Goal: Task Accomplishment & Management: Manage account settings

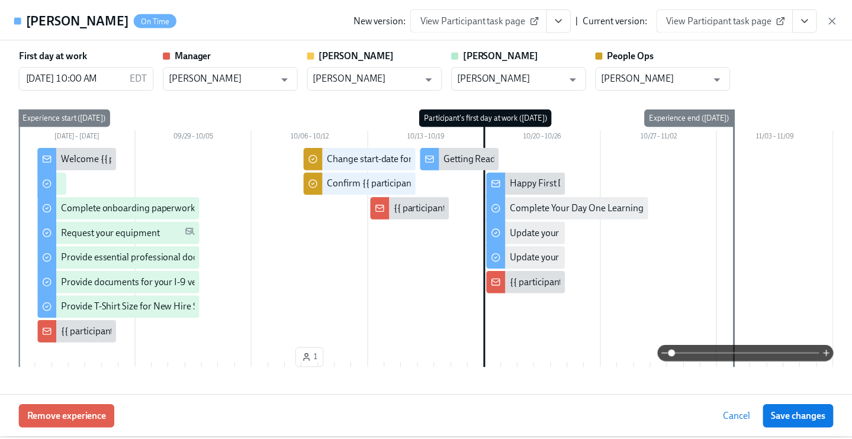
scroll to position [697, 0]
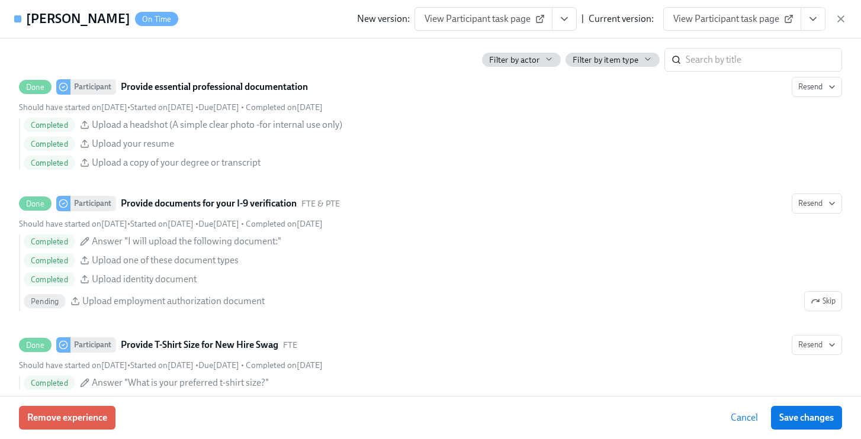
click at [842, 16] on icon "button" at bounding box center [841, 19] width 12 height 12
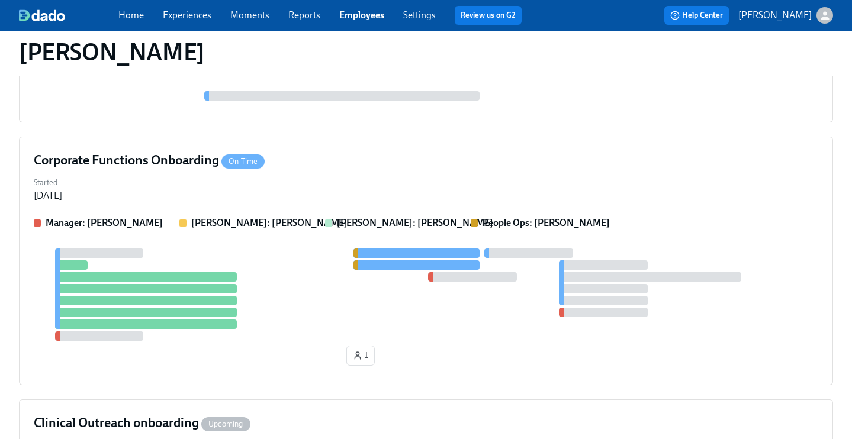
click at [183, 15] on link "Experiences" at bounding box center [187, 14] width 49 height 11
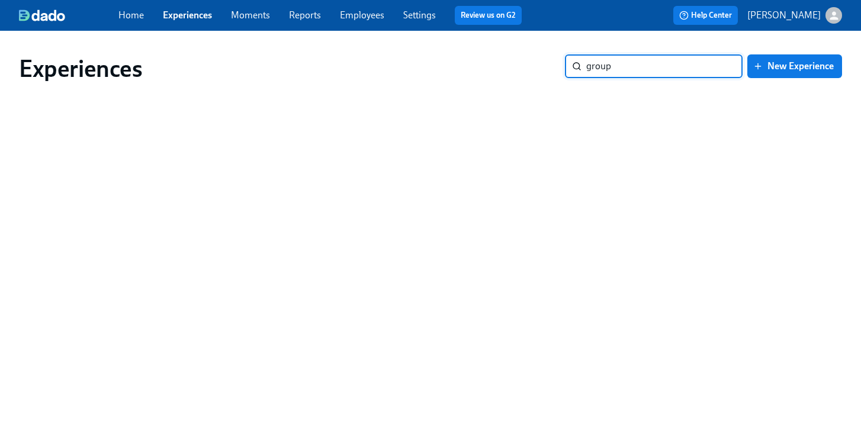
type input "group"
click at [188, 13] on link "Experiences" at bounding box center [187, 14] width 49 height 11
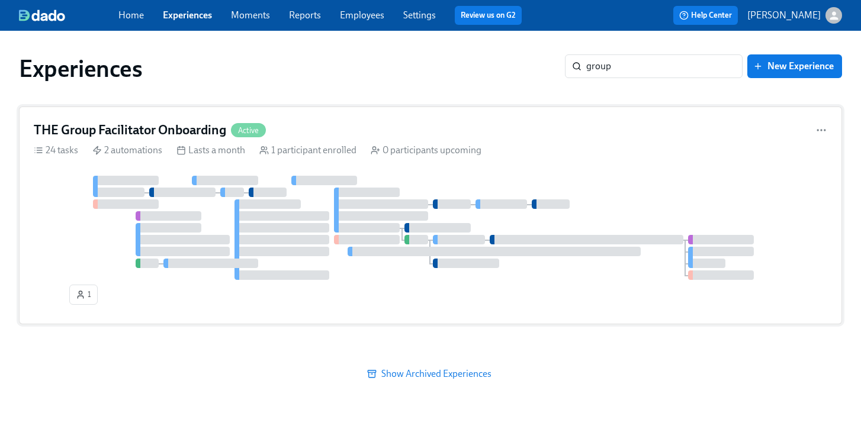
click at [349, 114] on div "THE Group Facilitator Onboarding Active 24 tasks 2 automations Lasts a month 1 …" at bounding box center [430, 216] width 823 height 218
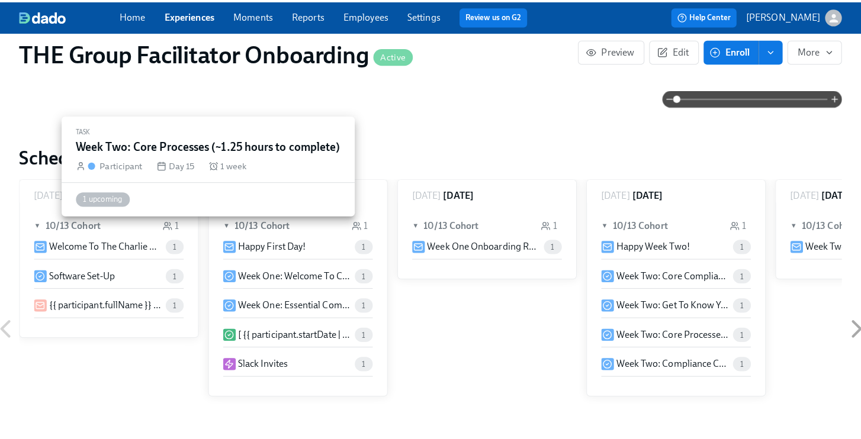
scroll to position [334, 0]
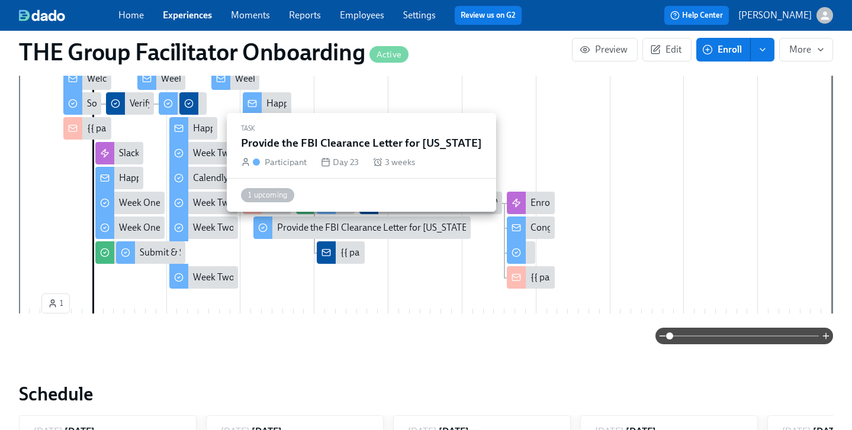
click at [384, 229] on div "Provide the FBI Clearance Letter for [US_STATE]" at bounding box center [373, 227] width 193 height 13
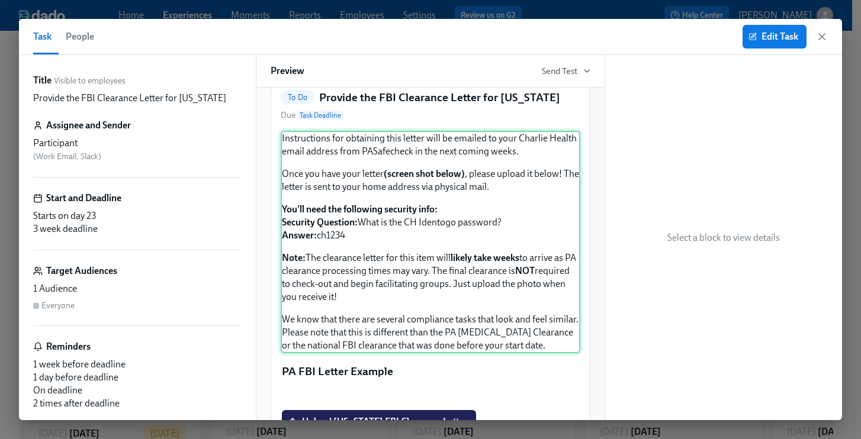
scroll to position [101, 0]
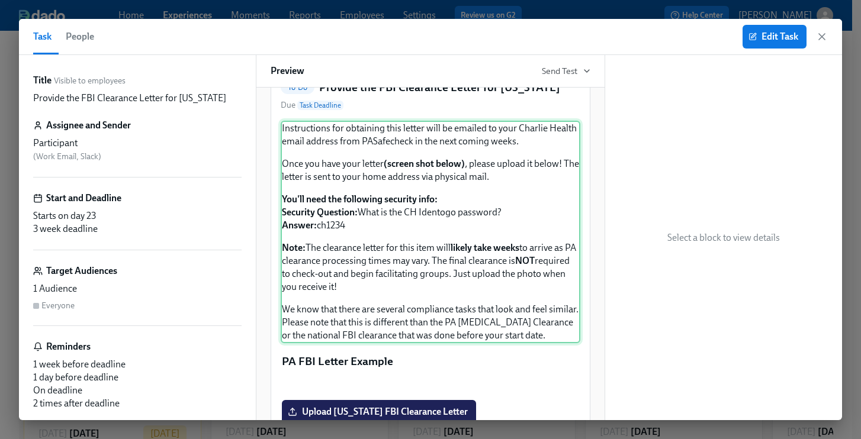
click at [337, 343] on div "Instructions for obtaining this letter will be emailed to your Charlie Health e…" at bounding box center [430, 232] width 299 height 223
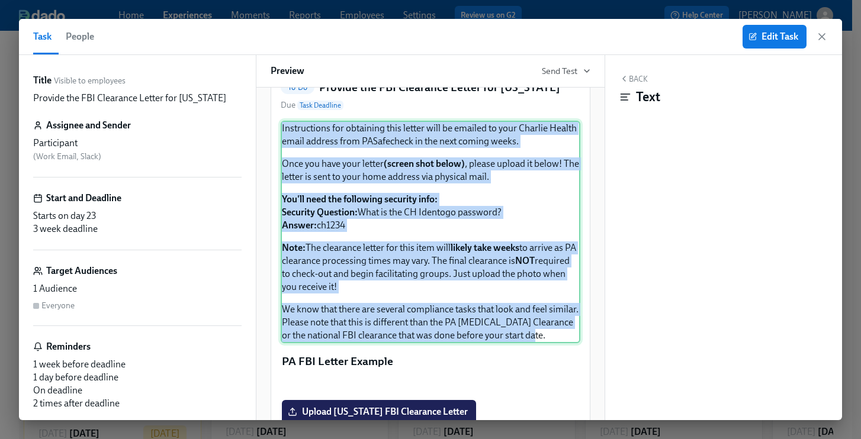
drag, startPoint x: 282, startPoint y: 141, endPoint x: 452, endPoint y: 363, distance: 279.9
click at [452, 343] on div "Instructions for obtaining this letter will be emailed to your Charlie Health e…" at bounding box center [430, 232] width 299 height 223
copy div "Instructions for obtaining this letter will be emailed to your Charlie Health e…"
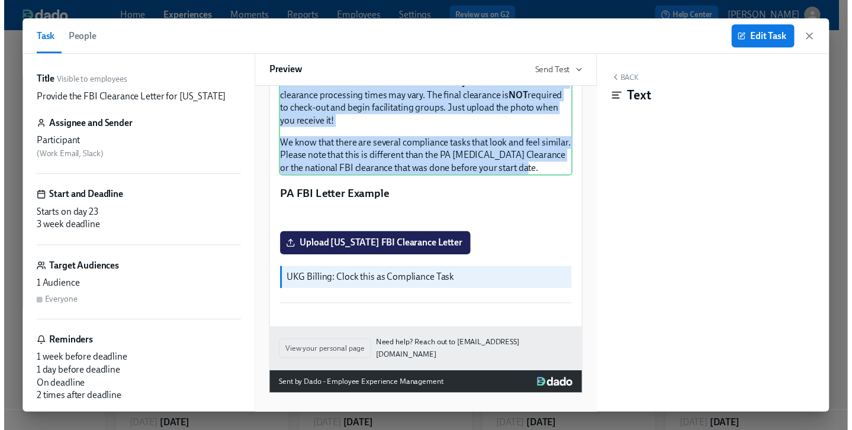
scroll to position [0, 17693]
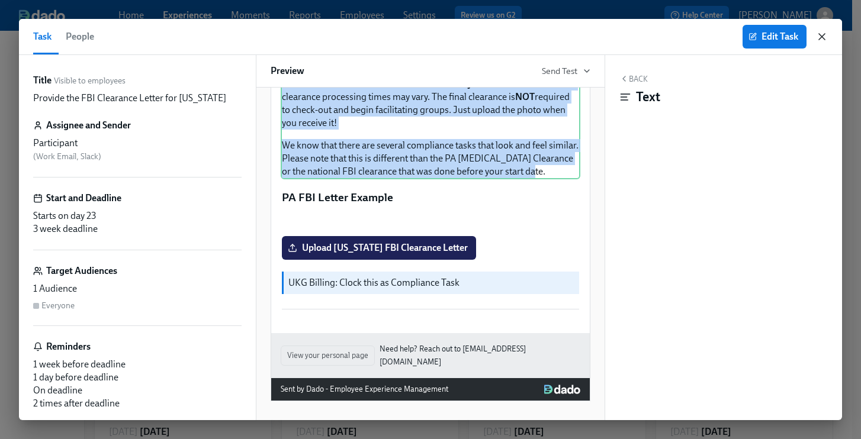
click at [819, 36] on icon "button" at bounding box center [822, 37] width 12 height 12
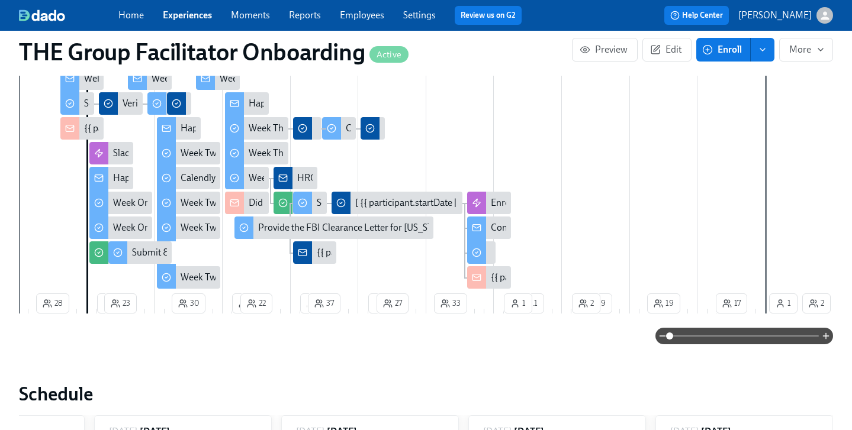
scroll to position [0, 17685]
click at [369, 14] on link "Employees" at bounding box center [362, 14] width 44 height 11
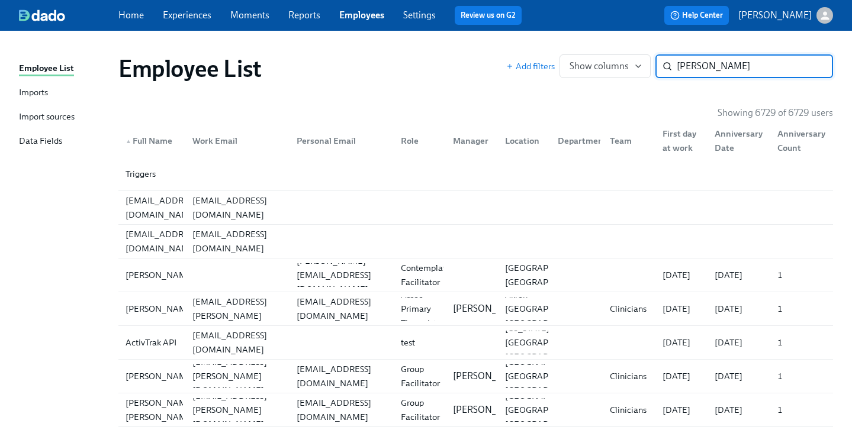
type input "[PERSON_NAME]"
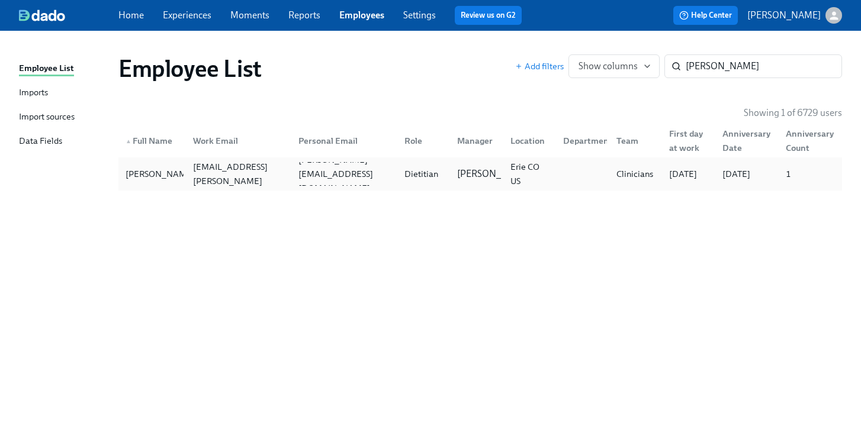
click at [413, 175] on div "Dietitian" at bounding box center [421, 174] width 43 height 14
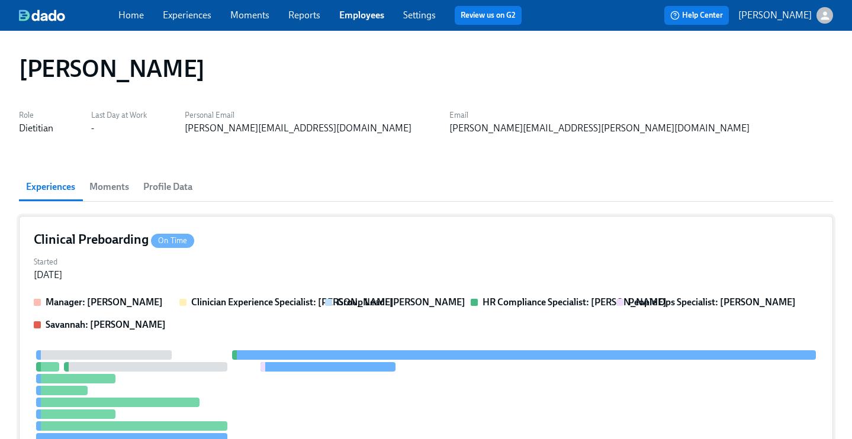
click at [257, 240] on div "Clinical Preboarding On Time" at bounding box center [426, 240] width 784 height 18
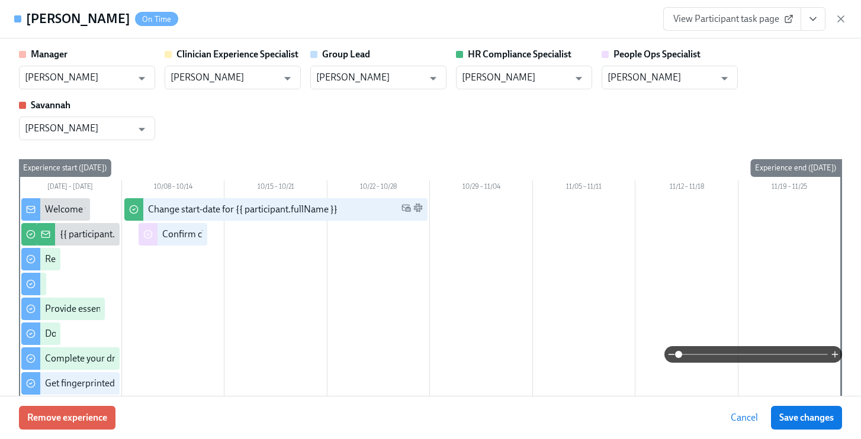
click at [814, 20] on icon "View task page" at bounding box center [813, 19] width 6 height 3
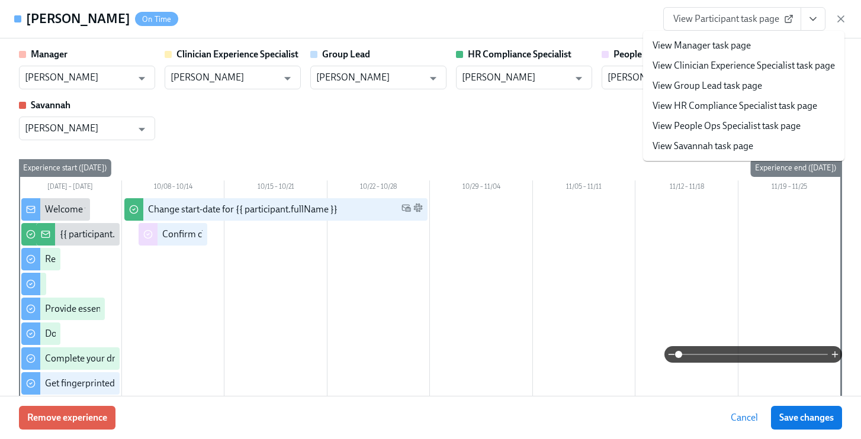
click at [765, 121] on link "View People Ops Specialist task page" at bounding box center [726, 126] width 148 height 13
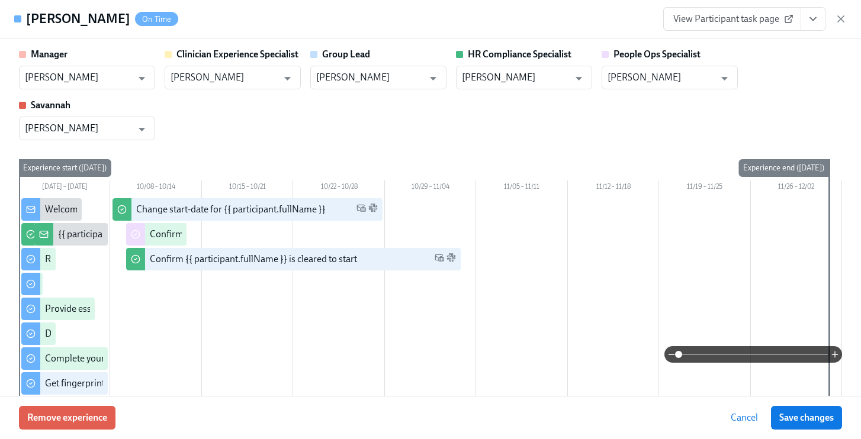
drag, startPoint x: 801, startPoint y: 416, endPoint x: 579, endPoint y: 186, distance: 319.4
click at [801, 416] on span "Save changes" at bounding box center [806, 418] width 54 height 12
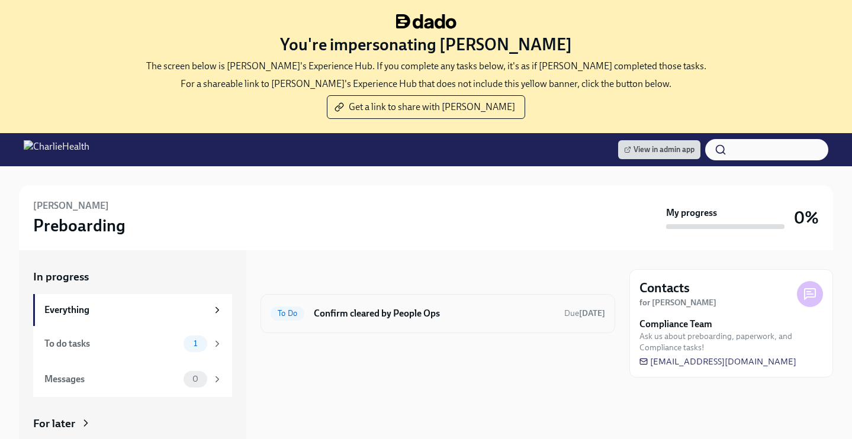
click at [429, 308] on h6 "Confirm cleared by People Ops" at bounding box center [434, 313] width 241 height 13
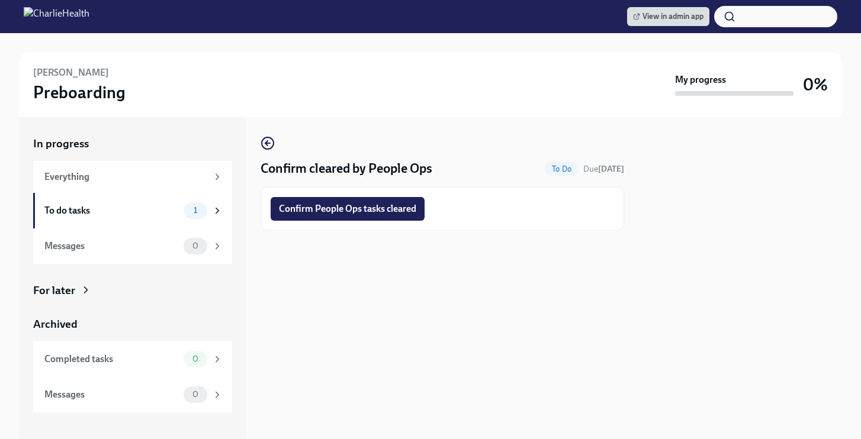
click at [382, 202] on button "Confirm People Ops tasks cleared" at bounding box center [347, 209] width 154 height 24
